Goal: Task Accomplishment & Management: Manage account settings

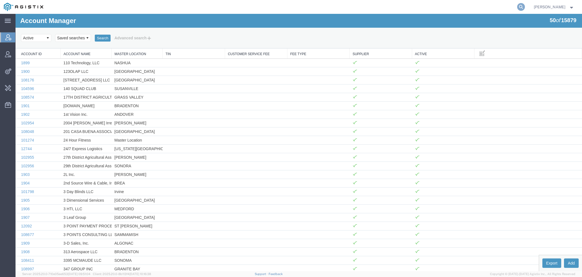
click at [520, 7] on icon at bounding box center [521, 7] width 8 height 8
type input "lkq c"
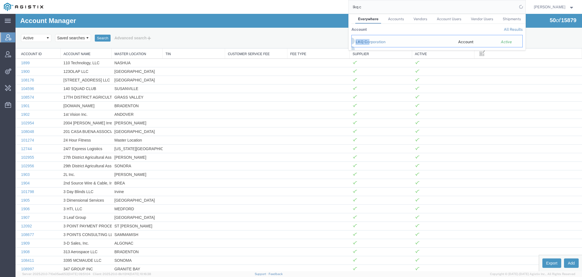
click at [370, 39] on td "LKQ C orporation" at bounding box center [402, 41] width 103 height 12
click at [373, 41] on div "LKQ C orporation" at bounding box center [402, 42] width 95 height 6
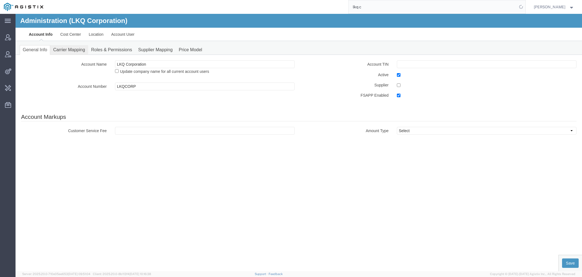
click at [77, 53] on link "Carrier Mapping" at bounding box center [69, 50] width 38 height 10
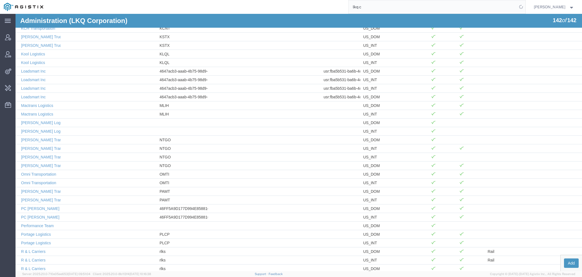
scroll to position [1029, 0]
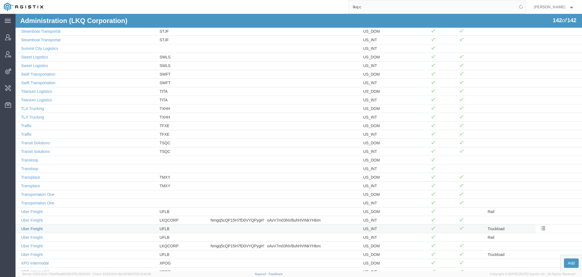
click at [36, 227] on link "Uber Freight" at bounding box center [32, 229] width 22 height 4
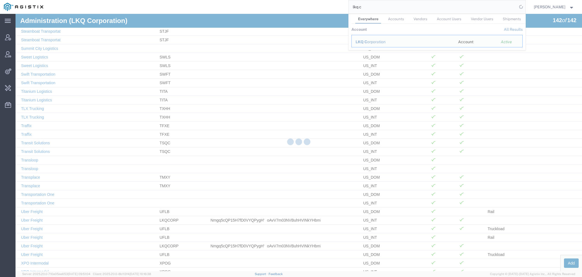
click at [34, 210] on div at bounding box center [299, 142] width 566 height 257
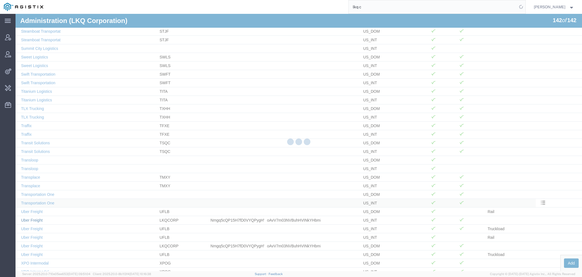
click at [35, 218] on link "Uber Freight" at bounding box center [32, 220] width 22 height 4
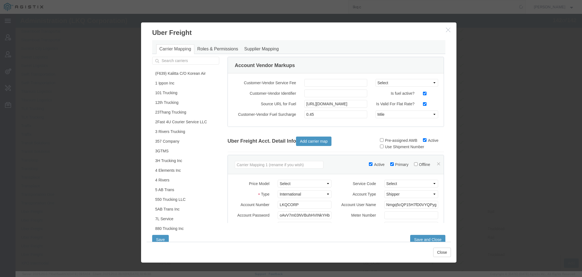
click at [353, 155] on div "Active Primary Offline Price Model Select (F639) Kalitta C/O Korean Air::ASRC_2…" at bounding box center [335, 217] width 216 height 124
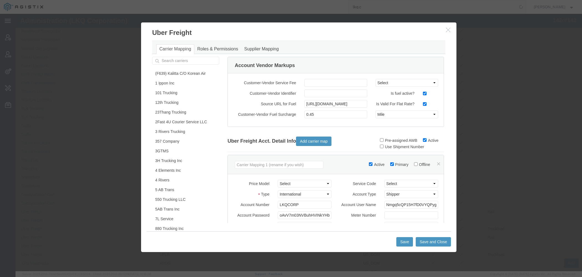
drag, startPoint x: 449, startPoint y: 29, endPoint x: 382, endPoint y: 53, distance: 71.8
click at [449, 29] on icon "button" at bounding box center [448, 29] width 4 height 5
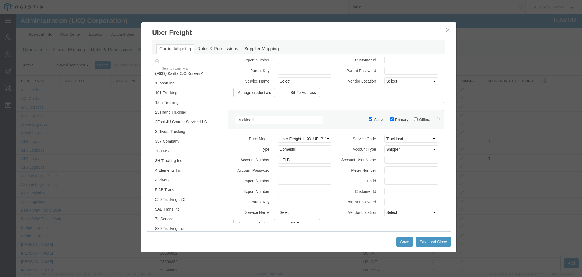
scroll to position [337, 0]
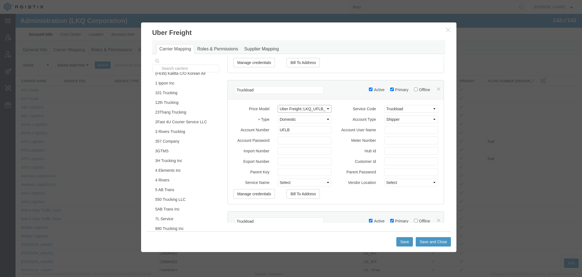
click at [278, 105] on select "Select (F639) Kalitta C/O Korean Air::ASRC_2023_c_KALW 101 Trucking::PGESA_Rate…" at bounding box center [305, 109] width 54 height 8
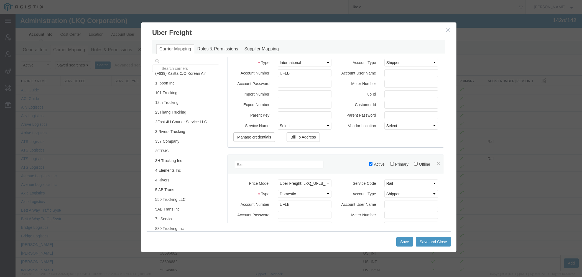
scroll to position [526, 0]
click at [278, 179] on select "Select (F639) Kalitta C/O Korean Air::ASRC_2023_c_KALW 101 Trucking::PGESA_Rate…" at bounding box center [305, 183] width 54 height 8
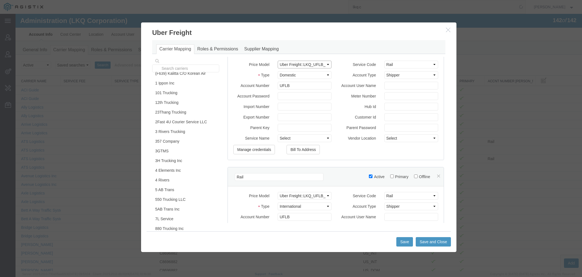
scroll to position [678, 0]
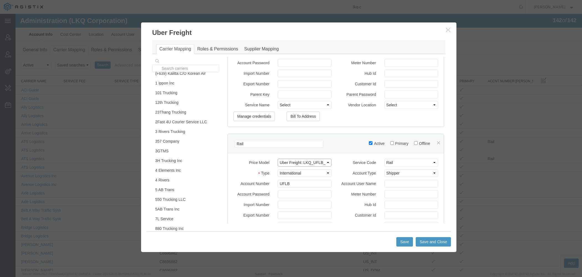
click at [278, 159] on select "Select (F639) Kalitta C/O Korean Air::ASRC_2023_c_KALW 101 Trucking::PGESA_Rate…" at bounding box center [305, 163] width 54 height 8
click at [448, 31] on icon "button" at bounding box center [448, 29] width 4 height 5
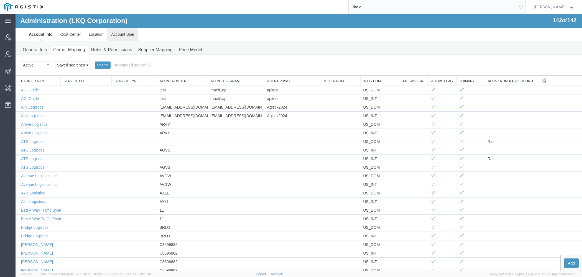
click at [124, 32] on link "Account User" at bounding box center [122, 34] width 31 height 13
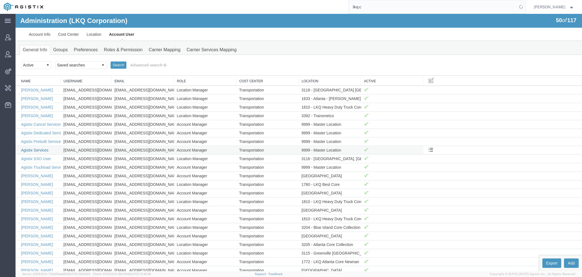
click at [41, 150] on link "Agistix Services" at bounding box center [34, 150] width 27 height 4
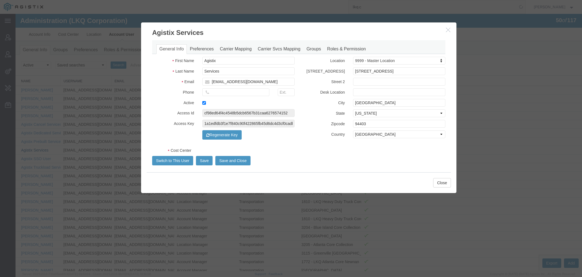
select select "COSTCENTER"
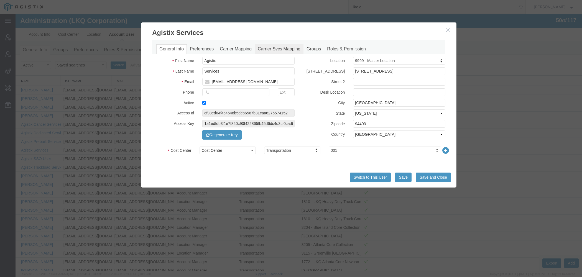
click at [281, 49] on link "Carrier Svcs Mapping" at bounding box center [279, 49] width 49 height 10
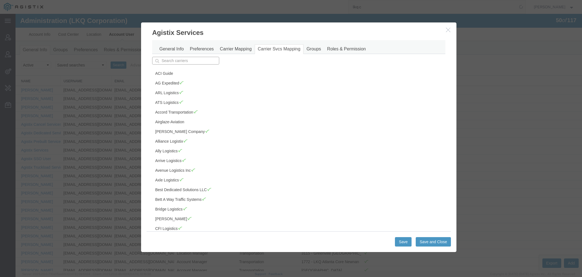
click at [194, 60] on input "text" at bounding box center [185, 61] width 67 height 8
type input "ub"
type input "uber Freight"
click at [188, 69] on p "Uber Freight" at bounding box center [186, 69] width 60 height 4
type input "Uber Freight"
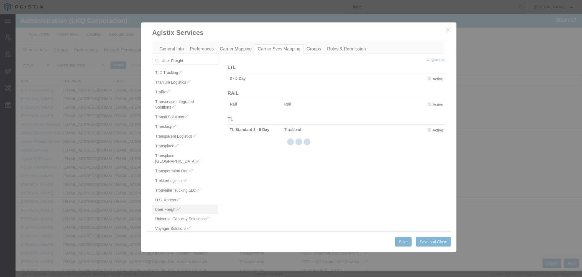
scroll to position [798, 0]
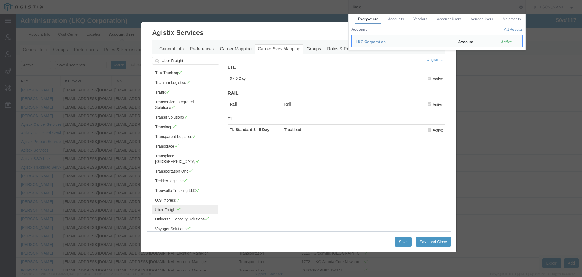
click at [448, 30] on tr "Account All Results" at bounding box center [436, 29] width 171 height 11
click at [312, 28] on h3 "Agistix Services" at bounding box center [298, 29] width 315 height 15
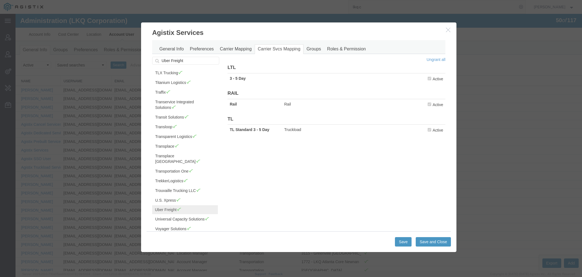
click at [444, 29] on h3 "Agistix Services" at bounding box center [298, 29] width 315 height 15
click at [448, 32] on icon "button" at bounding box center [448, 29] width 4 height 5
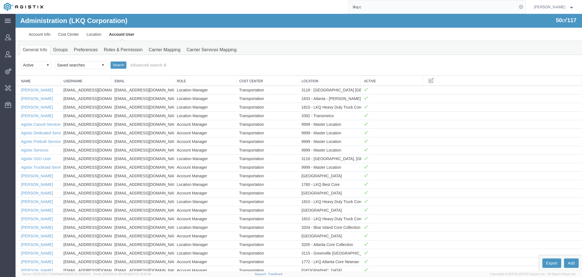
drag, startPoint x: 366, startPoint y: 7, endPoint x: 299, endPoint y: 0, distance: 67.4
click at [348, 0] on input "lkq c" at bounding box center [432, 6] width 168 height 13
type input "uber freight"
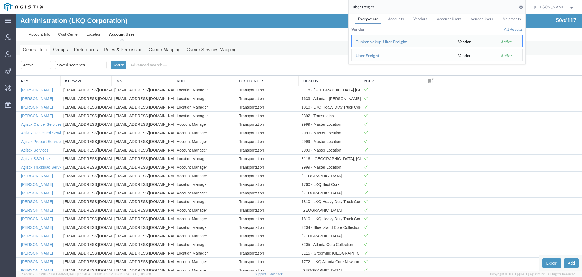
click at [368, 54] on span "Uber Freight" at bounding box center [367, 55] width 24 height 4
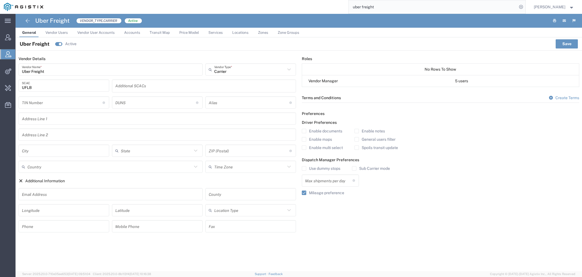
click at [192, 35] on link "Price Model" at bounding box center [188, 33] width 25 height 10
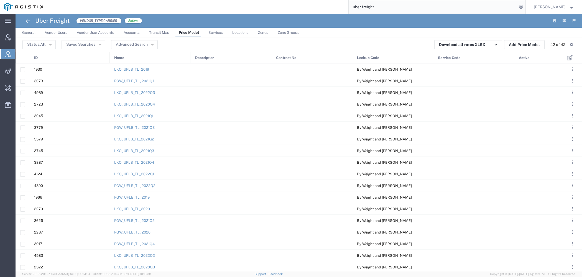
click at [531, 59] on div "Active" at bounding box center [538, 58] width 48 height 12
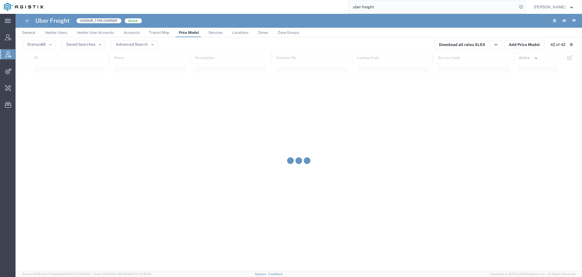
click at [531, 59] on div "Active 1" at bounding box center [538, 58] width 48 height 12
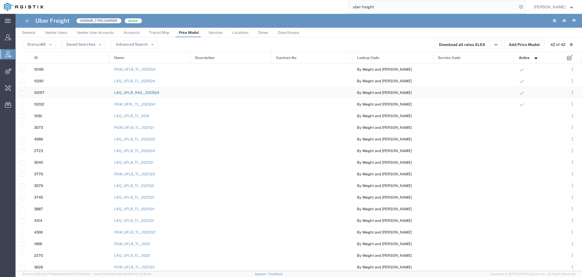
click at [155, 94] on link "LKQ_UFLB_RAIL_2025Q4" at bounding box center [136, 93] width 45 height 4
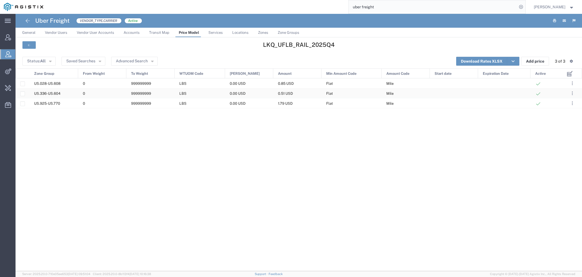
click at [57, 95] on span "US.336-US.604" at bounding box center [47, 93] width 26 height 4
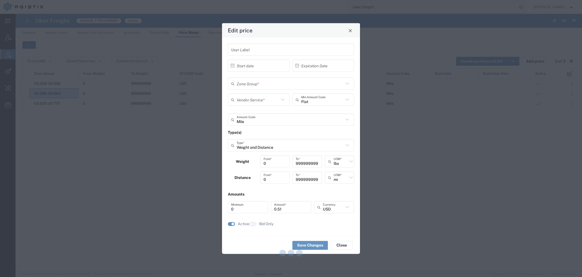
type input "US.336-US.604"
type input "Rail"
click at [281, 101] on icon at bounding box center [282, 99] width 7 height 7
click at [314, 110] on form "User Label × Start date Cancel Apply × Expiration Date Cancel Apply US.336-US.6…" at bounding box center [291, 136] width 126 height 187
type input "Rail"
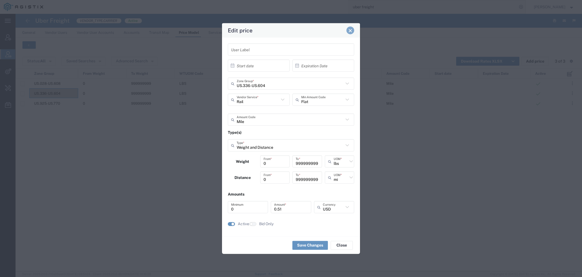
click at [351, 33] on button "Close" at bounding box center [350, 31] width 8 height 8
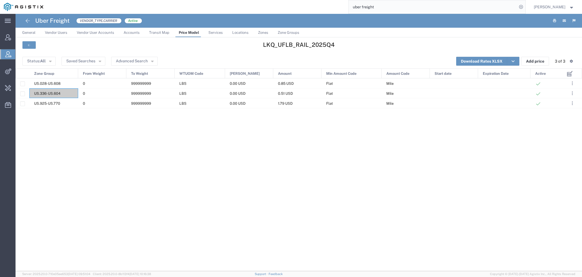
click at [261, 31] on span "Zones" at bounding box center [263, 32] width 10 height 4
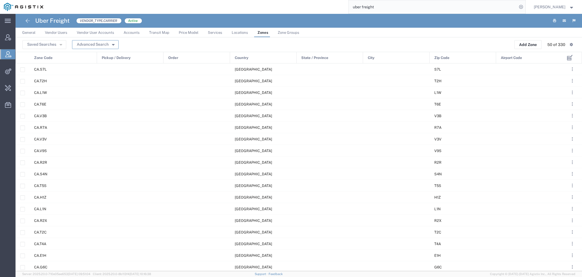
click at [111, 46] on button "Advanced Search" at bounding box center [95, 44] width 47 height 9
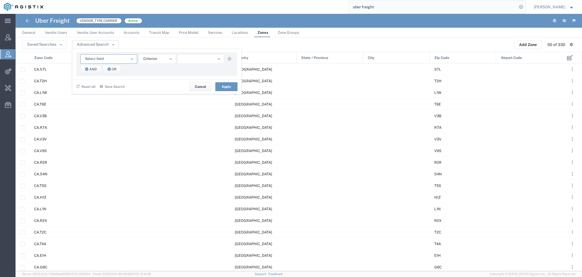
click at [105, 57] on button "Select field" at bounding box center [108, 58] width 57 height 9
click at [94, 114] on span "Zone Code" at bounding box center [109, 115] width 56 height 7
click at [152, 59] on span "starts with" at bounding box center [151, 58] width 17 height 5
click at [152, 67] on span "contains" at bounding box center [157, 68] width 36 height 7
click at [188, 57] on input "text" at bounding box center [200, 58] width 47 height 9
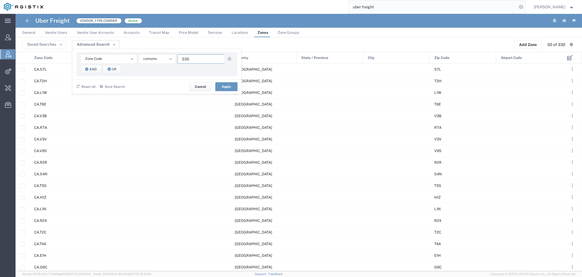
type input "336"
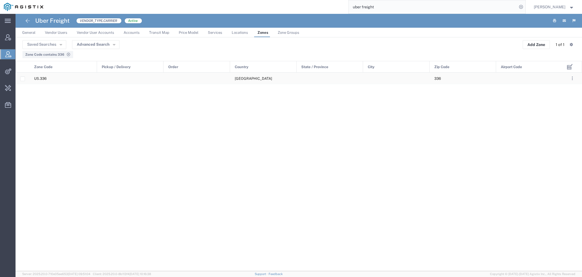
click at [76, 79] on div "US.336" at bounding box center [63, 78] width 68 height 11
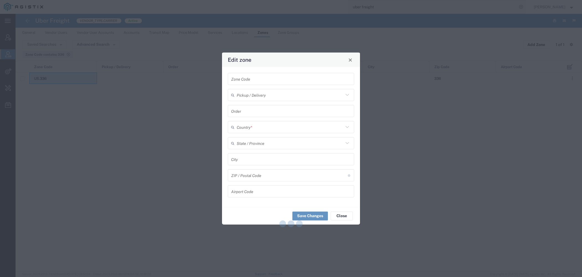
type input "US.336"
type input "[GEOGRAPHIC_DATA]"
type input "336"
click at [353, 59] on button "Close" at bounding box center [350, 60] width 8 height 8
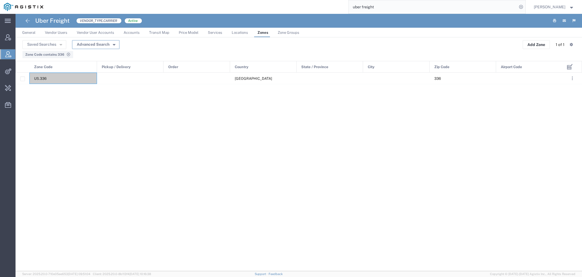
click at [114, 46] on button "Advanced Search" at bounding box center [95, 44] width 47 height 9
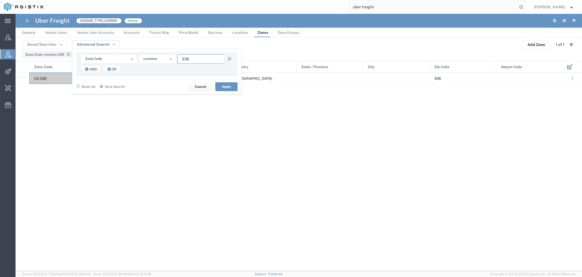
click at [198, 61] on input "336" at bounding box center [200, 58] width 47 height 9
type input "3"
type input "604"
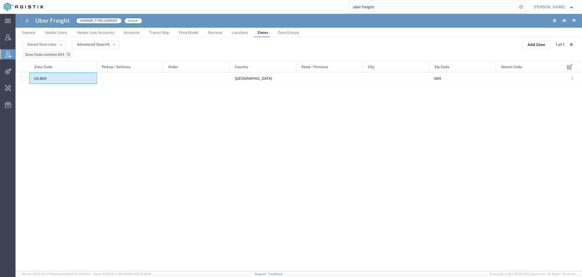
click at [152, 79] on div at bounding box center [130, 78] width 66 height 11
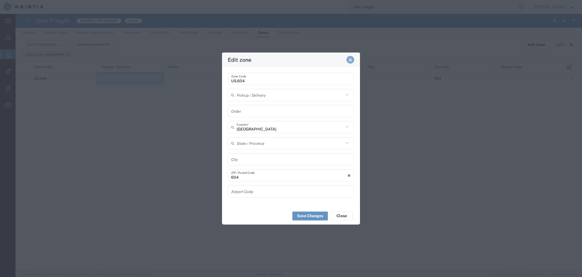
click at [353, 60] on button "Close" at bounding box center [350, 60] width 8 height 8
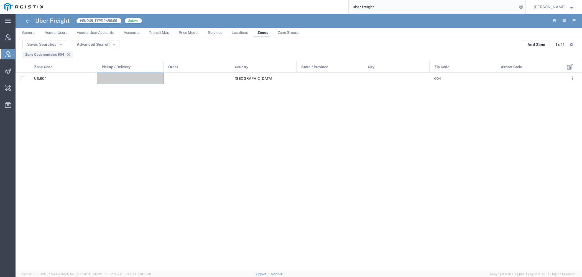
click at [296, 33] on span "Zone Groups" at bounding box center [289, 32] width 22 height 4
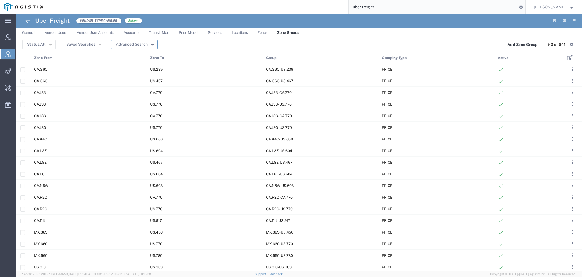
click at [153, 43] on button "Advanced Search" at bounding box center [134, 44] width 47 height 9
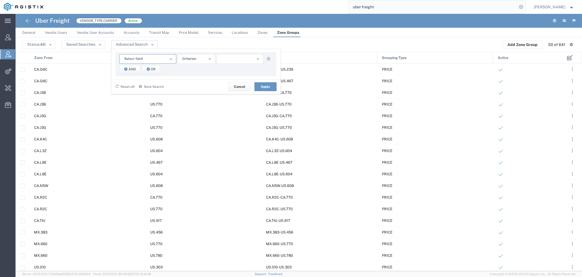
click at [142, 61] on button "Select field" at bounding box center [147, 58] width 57 height 9
click at [137, 92] on span "Zone From" at bounding box center [147, 92] width 56 height 7
click at [132, 68] on span "And" at bounding box center [132, 69] width 7 height 5
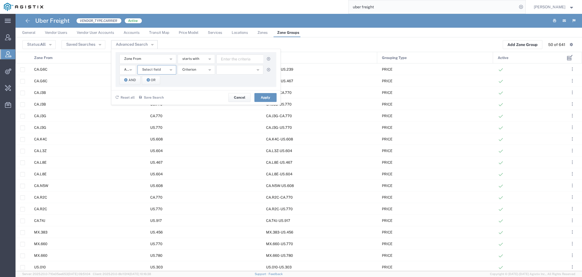
click at [152, 69] on span "Select field" at bounding box center [151, 69] width 19 height 5
click at [148, 108] on span "Zone To" at bounding box center [156, 110] width 38 height 7
click at [198, 58] on button "starts with" at bounding box center [196, 58] width 37 height 9
click at [198, 67] on span "contains" at bounding box center [195, 68] width 36 height 7
click at [199, 71] on button "starts with" at bounding box center [196, 69] width 37 height 9
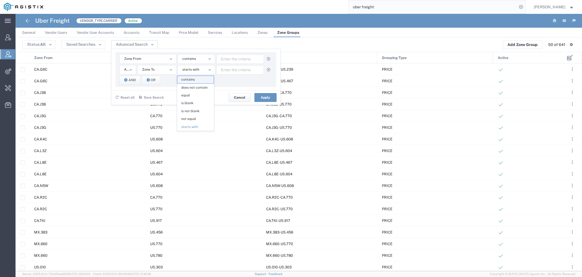
click at [199, 78] on span "contains" at bounding box center [195, 79] width 36 height 7
click at [228, 63] on input "text" at bounding box center [239, 58] width 47 height 9
type input "336"
click at [233, 70] on input "text" at bounding box center [239, 69] width 47 height 9
type input "604"
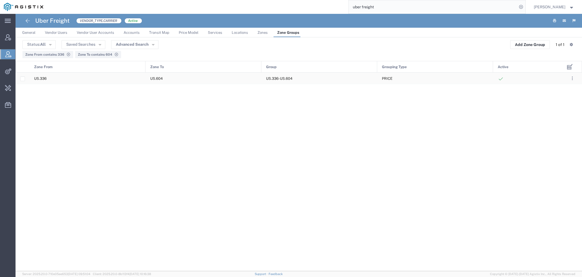
click at [188, 76] on div "US.604" at bounding box center [203, 78] width 116 height 11
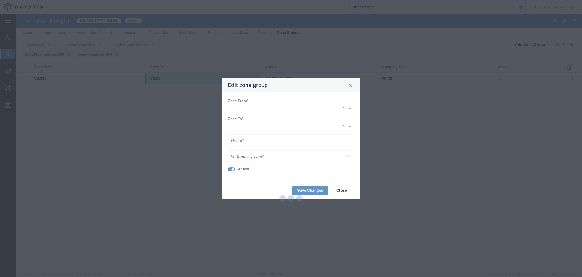
type input "US.336-US.604"
type input "PRICE"
click at [349, 87] on span "Close" at bounding box center [350, 85] width 4 height 4
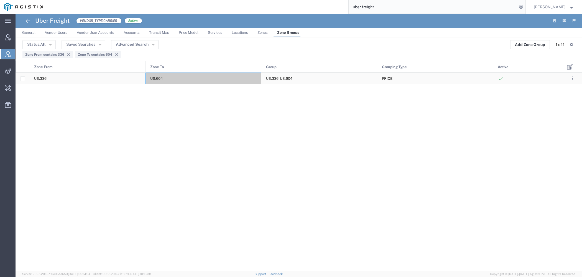
click at [294, 82] on div "US.336-US.604" at bounding box center [319, 78] width 116 height 11
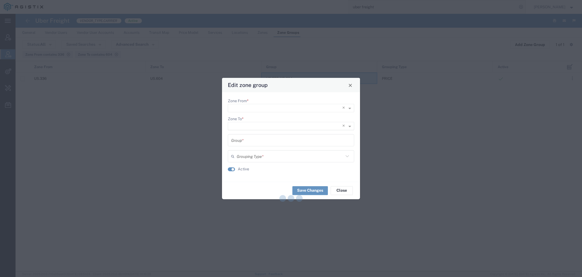
type input "US.336-US.604"
type input "PRICE"
click at [351, 85] on span "Close" at bounding box center [350, 85] width 4 height 4
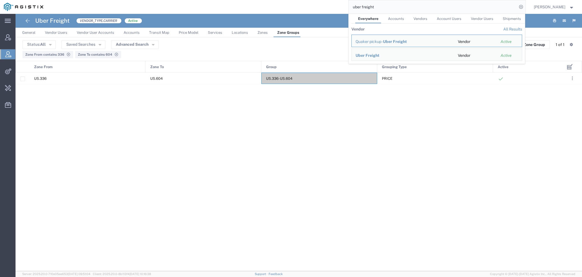
drag, startPoint x: 382, startPoint y: 10, endPoint x: 324, endPoint y: -9, distance: 60.4
click at [348, 0] on input "uber freight" at bounding box center [432, 6] width 168 height 13
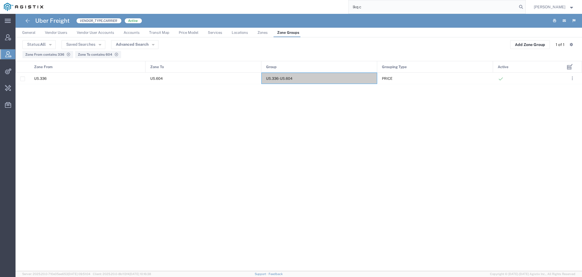
type input "lkq c"
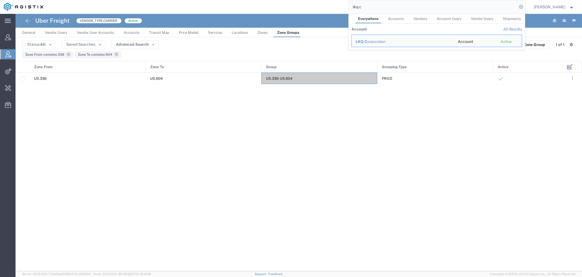
click at [34, 31] on span "General" at bounding box center [28, 32] width 13 height 4
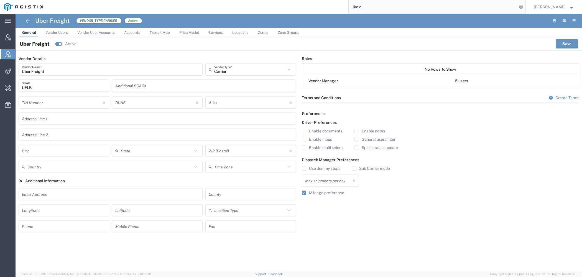
click at [210, 36] on link "Services" at bounding box center [216, 33] width 20 height 10
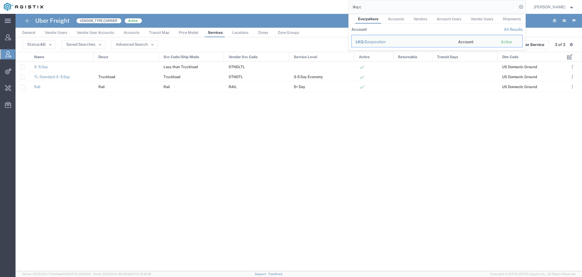
click at [396, 13] on input "lkq c" at bounding box center [432, 6] width 168 height 13
click at [366, 44] on span "LKQ C" at bounding box center [361, 42] width 12 height 4
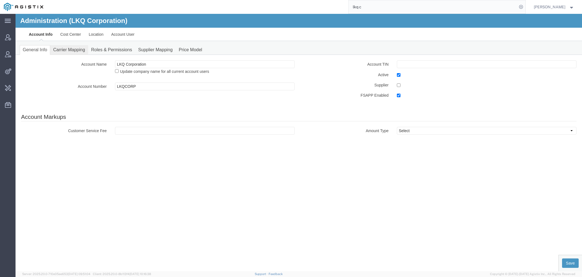
click at [68, 51] on link "Carrier Mapping" at bounding box center [69, 50] width 38 height 10
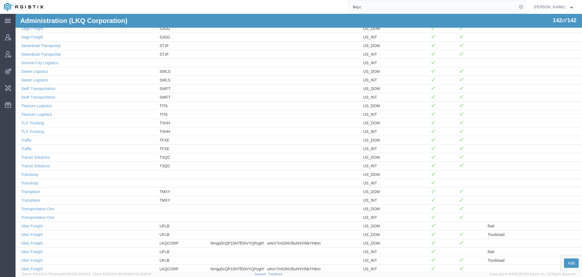
scroll to position [1029, 0]
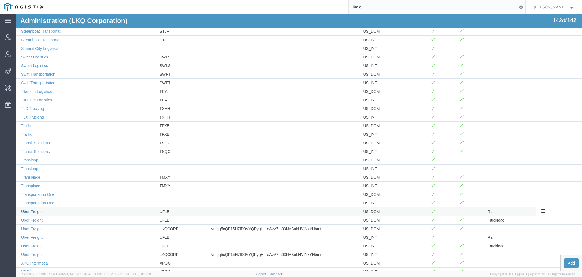
click at [35, 209] on link "Uber Freight" at bounding box center [32, 211] width 22 height 4
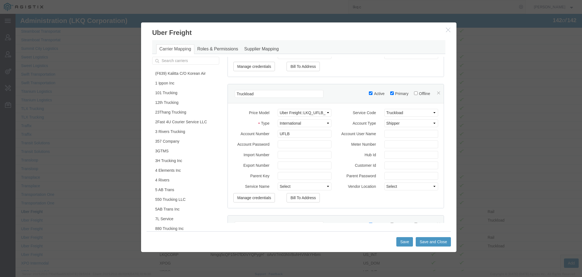
scroll to position [466, 0]
click at [340, 153] on label "Hub Id" at bounding box center [358, 152] width 44 height 7
click at [384, 153] on input "Hub Id" at bounding box center [411, 153] width 54 height 8
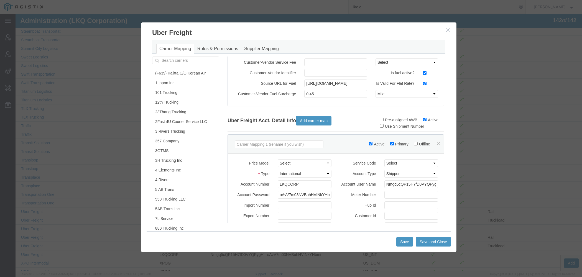
scroll to position [0, 0]
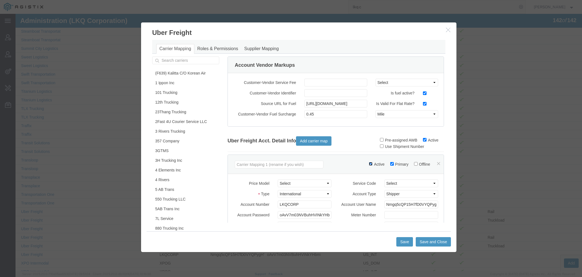
click at [369, 165] on input "Active" at bounding box center [371, 164] width 4 height 4
checkbox input "false"
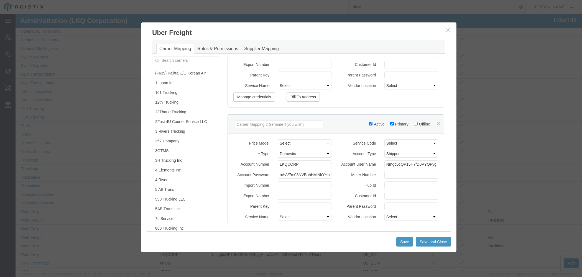
scroll to position [176, 0]
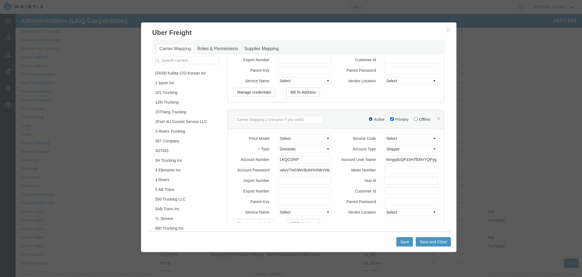
click at [369, 119] on input "Active" at bounding box center [371, 119] width 4 height 4
checkbox input "false"
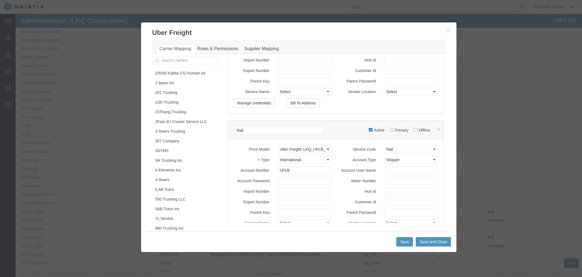
scroll to position [689, 0]
click at [278, 147] on select "Select (F639) Kalitta C/O Korean Air::ASRC_2023_c_KALW 101 Trucking::PGESA_Rate…" at bounding box center [305, 151] width 54 height 8
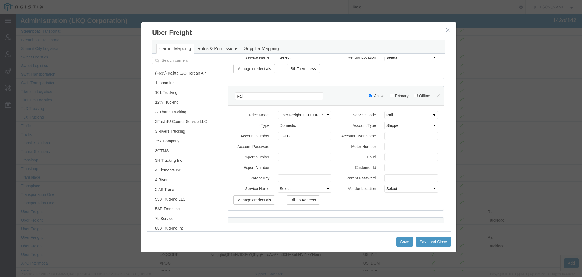
scroll to position [590, 0]
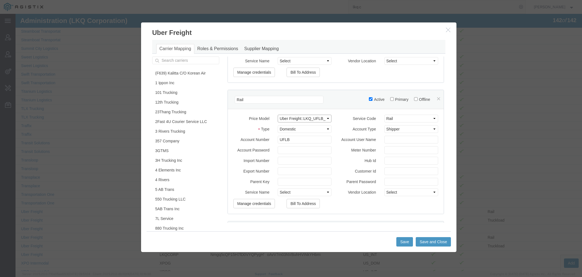
click at [278, 115] on select "Select (F639) Kalitta C/O Korean Air::ASRC_2023_c_KALW 101 Trucking::PGESA_Rate…" at bounding box center [305, 119] width 54 height 8
click at [423, 244] on button "Save and Close" at bounding box center [432, 241] width 35 height 9
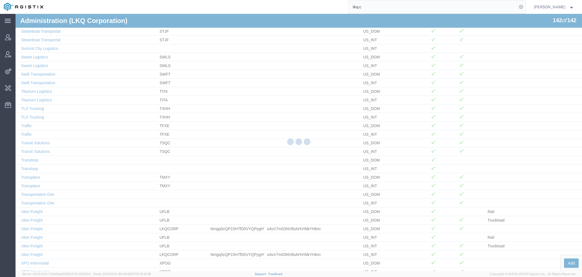
click at [427, 241] on div at bounding box center [299, 142] width 566 height 257
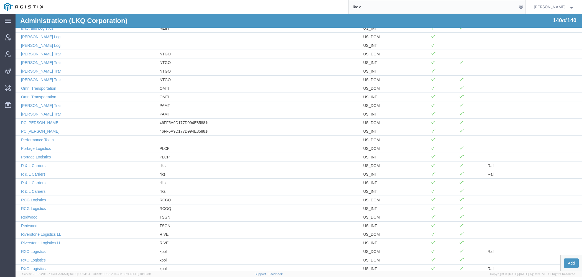
scroll to position [1012, 0]
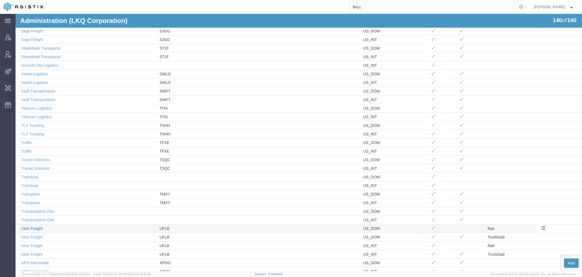
click at [37, 226] on link "Uber Freight" at bounding box center [32, 228] width 22 height 4
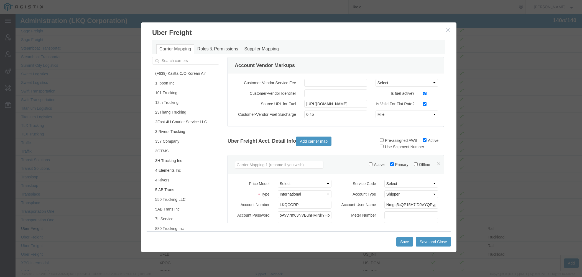
scroll to position [0, 0]
click at [369, 165] on input "Active" at bounding box center [371, 164] width 4 height 4
checkbox input "true"
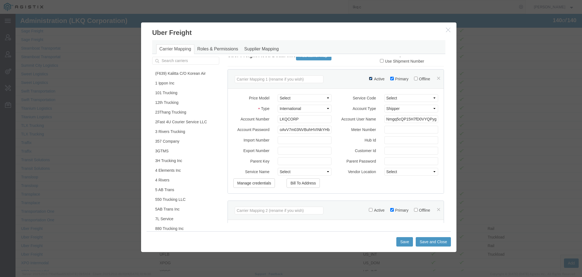
scroll to position [102, 0]
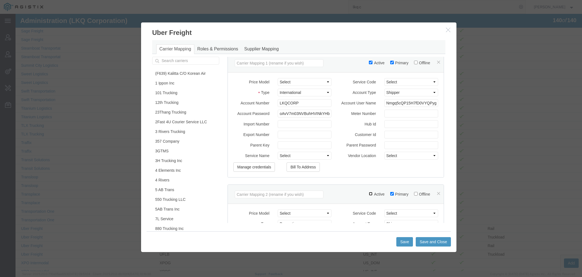
click at [369, 195] on input "Active" at bounding box center [371, 194] width 4 height 4
checkbox input "true"
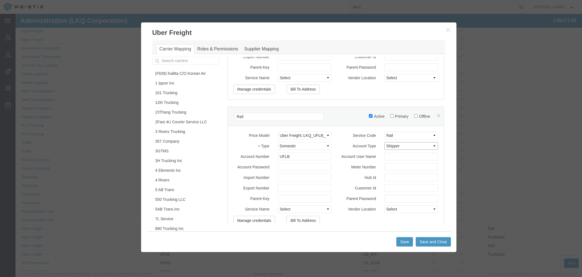
scroll to position [595, 0]
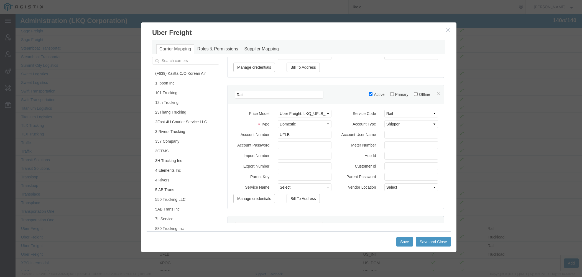
click at [391, 92] on label "Primary" at bounding box center [399, 94] width 18 height 4
click at [391, 92] on input "Primary" at bounding box center [392, 94] width 4 height 4
checkbox input "true"
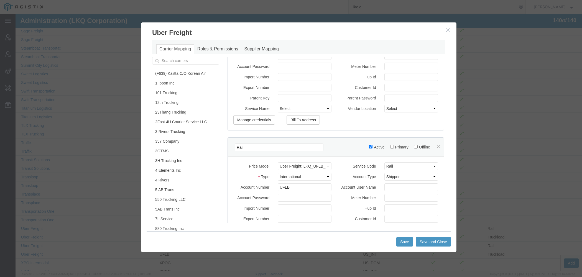
scroll to position [705, 0]
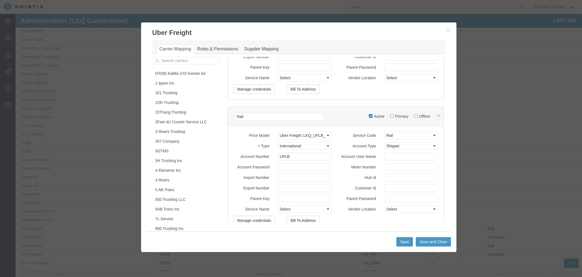
click at [392, 114] on label "Primary" at bounding box center [399, 116] width 18 height 4
click at [392, 114] on input "Primary" at bounding box center [392, 116] width 4 height 4
checkbox input "true"
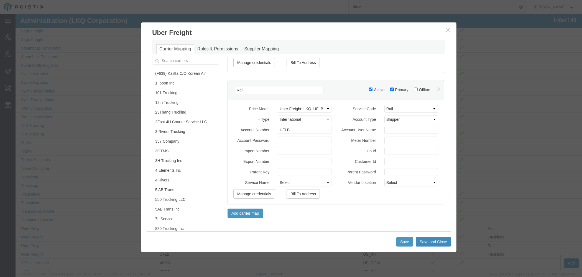
click at [421, 242] on button "Save and Close" at bounding box center [432, 241] width 35 height 9
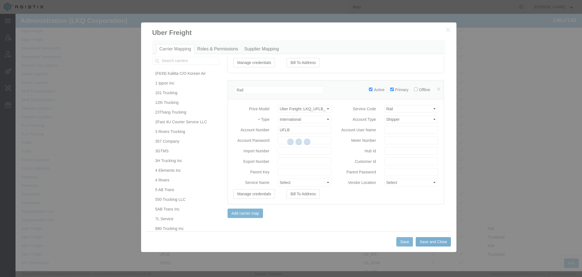
click at [424, 242] on div at bounding box center [299, 142] width 566 height 257
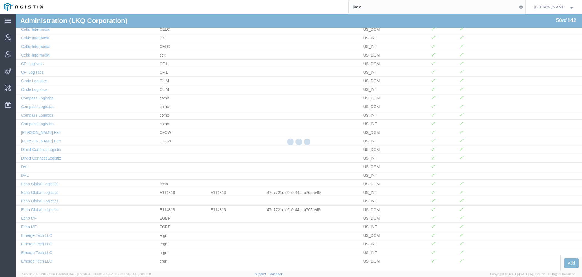
scroll to position [245, 0]
